Goal: Task Accomplishment & Management: Use online tool/utility

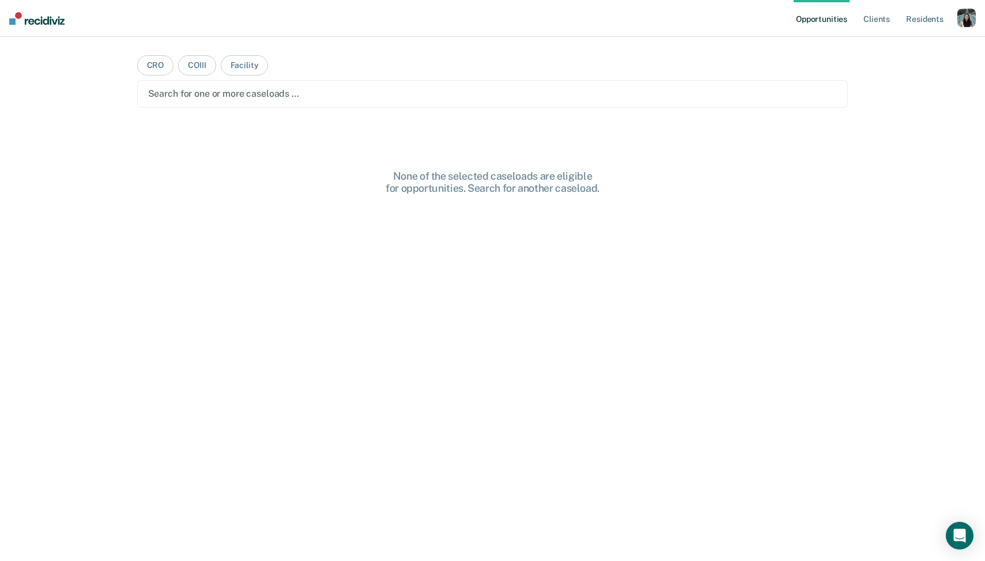
click at [971, 13] on div "button" at bounding box center [966, 18] width 18 height 18
click at [903, 40] on div "Profile How it works Log Out" at bounding box center [919, 61] width 111 height 56
click at [893, 46] on link "Profile" at bounding box center [920, 47] width 93 height 10
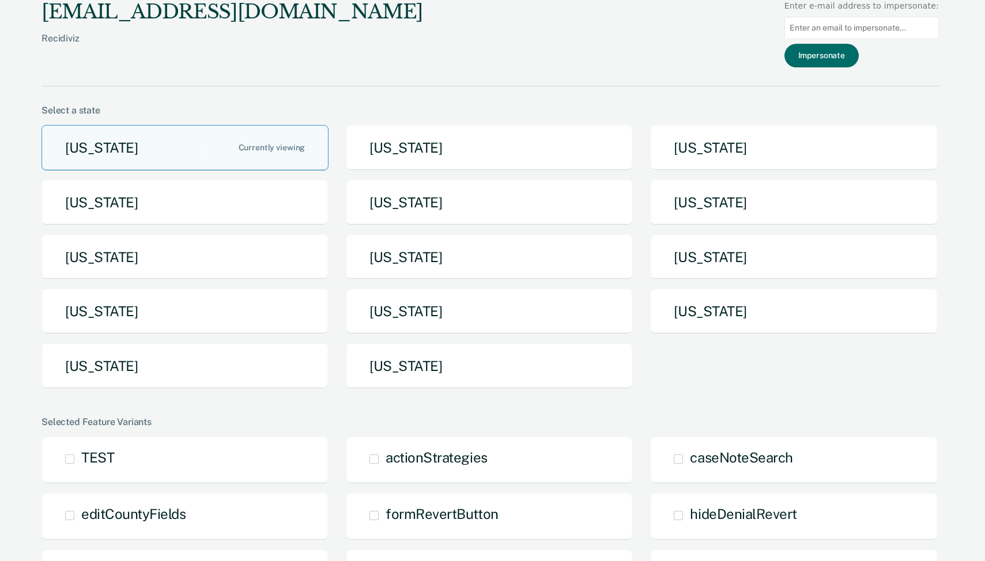
click at [865, 26] on input at bounding box center [861, 28] width 154 height 22
paste input "[EMAIL_ADDRESS][DOMAIN_NAME][US_STATE]"
type input "[EMAIL_ADDRESS][DOMAIN_NAME][US_STATE]"
click at [850, 54] on button "Impersonate" at bounding box center [821, 56] width 74 height 24
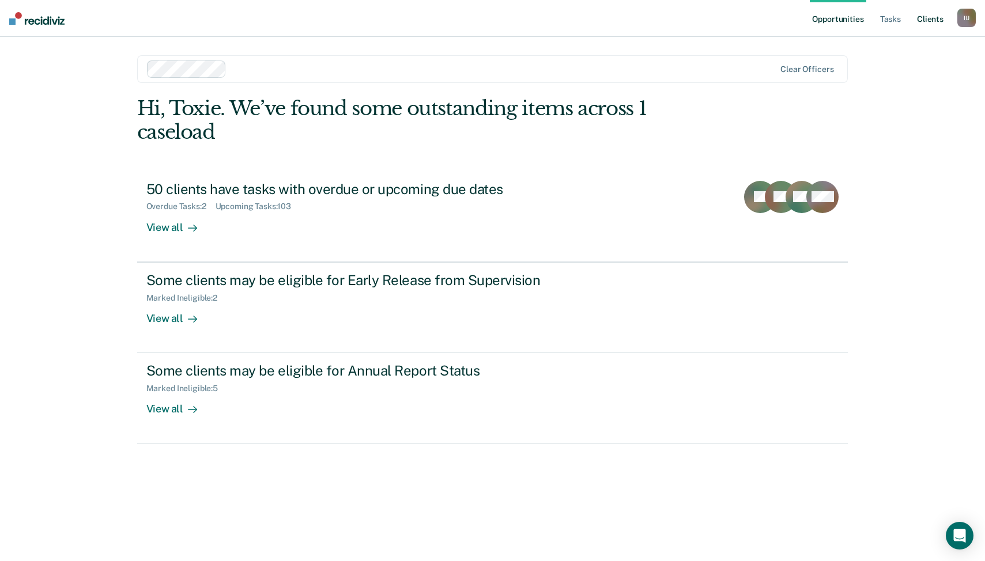
click at [916, 19] on link "Client s" at bounding box center [929, 18] width 31 height 37
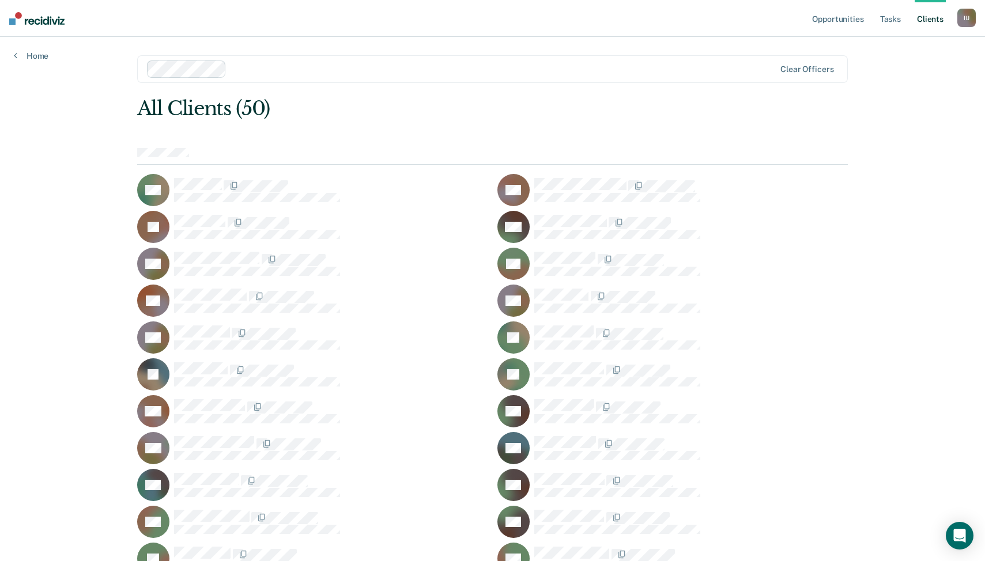
scroll to position [574, 0]
